Goal: Information Seeking & Learning: Learn about a topic

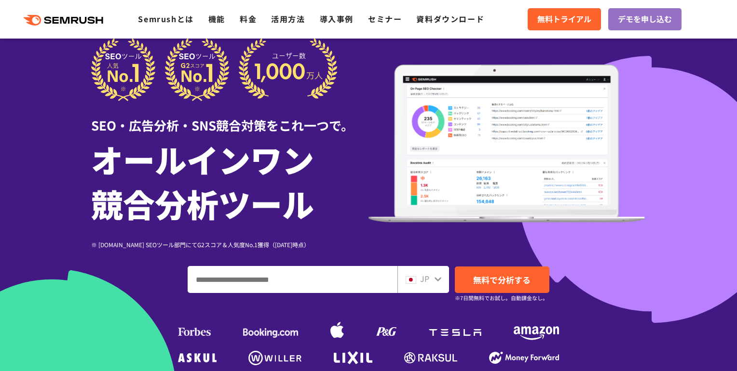
drag, startPoint x: 0, startPoint y: 0, endPoint x: 291, endPoint y: 281, distance: 404.6
click at [291, 281] on input "ドメイン、キーワードまたはURLを入力してください" at bounding box center [292, 280] width 209 height 26
click at [287, 279] on input "ドメイン、キーワードまたはURLを入力してください" at bounding box center [292, 280] width 209 height 26
type input "**********"
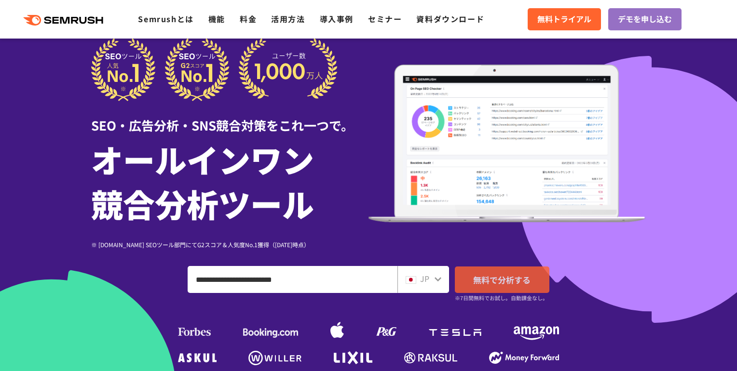
click at [503, 279] on span "無料で分析する" at bounding box center [501, 280] width 57 height 12
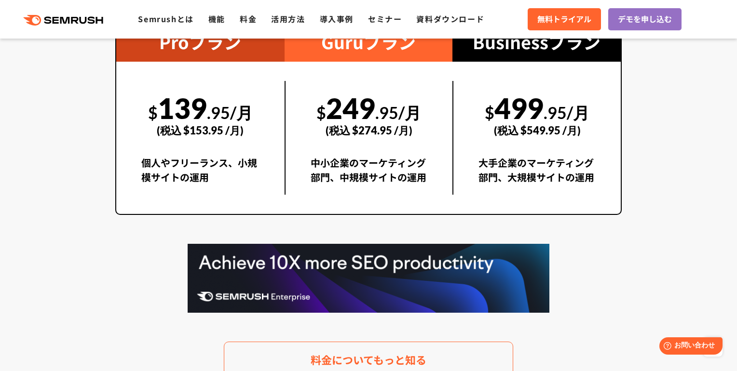
scroll to position [1836, 0]
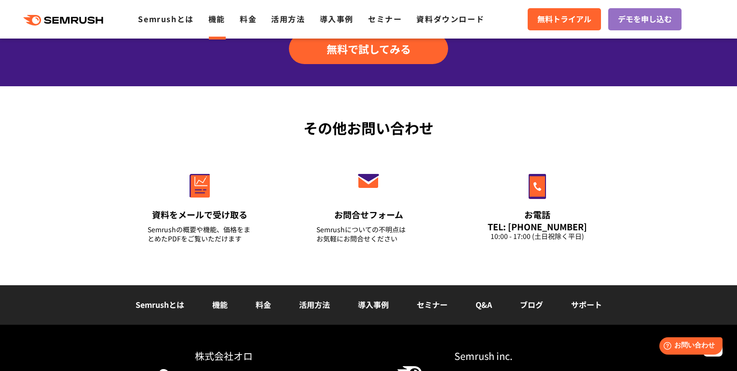
scroll to position [1376, 0]
